Goal: Task Accomplishment & Management: Manage account settings

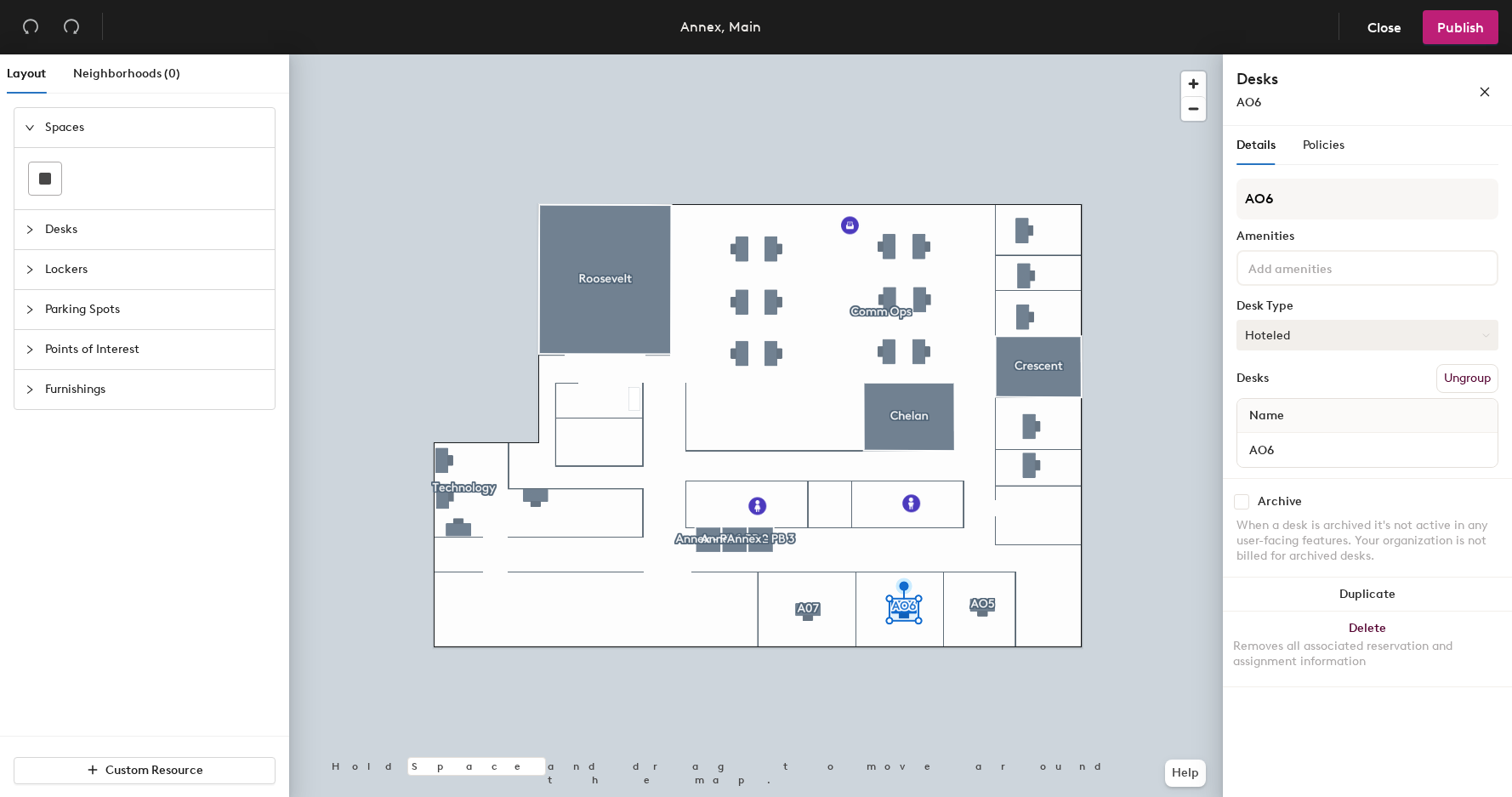
click at [1303, 338] on button "Hoteled" at bounding box center [1368, 335] width 262 height 30
click at [1278, 391] on div "Assigned" at bounding box center [1323, 387] width 171 height 25
click at [1452, 32] on span "Publish" at bounding box center [1461, 27] width 47 height 17
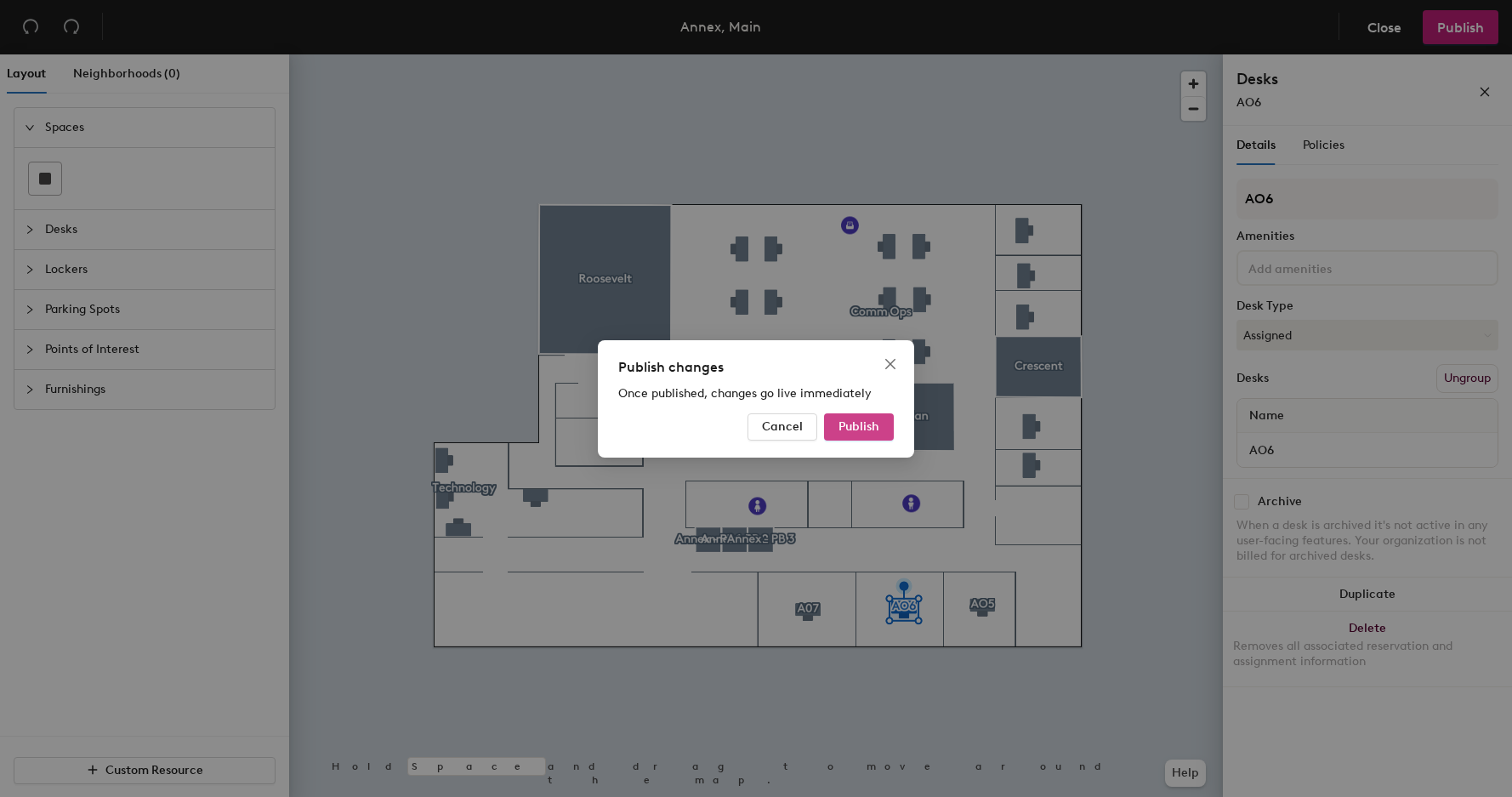
click at [871, 436] on button "Publish" at bounding box center [859, 426] width 70 height 27
